Goal: Transaction & Acquisition: Purchase product/service

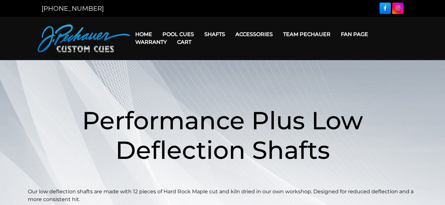
scroll to position [19, 0]
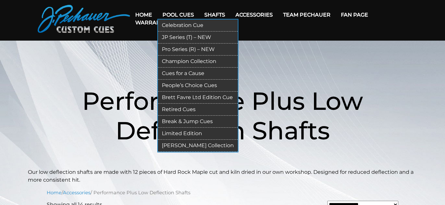
click at [183, 13] on link "Pool Cues" at bounding box center [178, 14] width 42 height 17
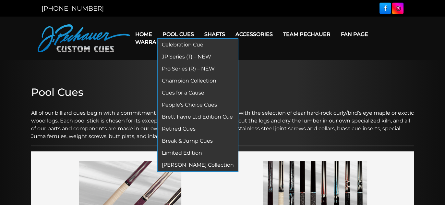
click at [174, 54] on link "JP Series (T) – NEW" at bounding box center [198, 57] width 80 height 12
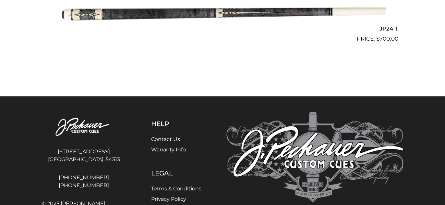
scroll to position [1638, 0]
